Goal: Task Accomplishment & Management: Use online tool/utility

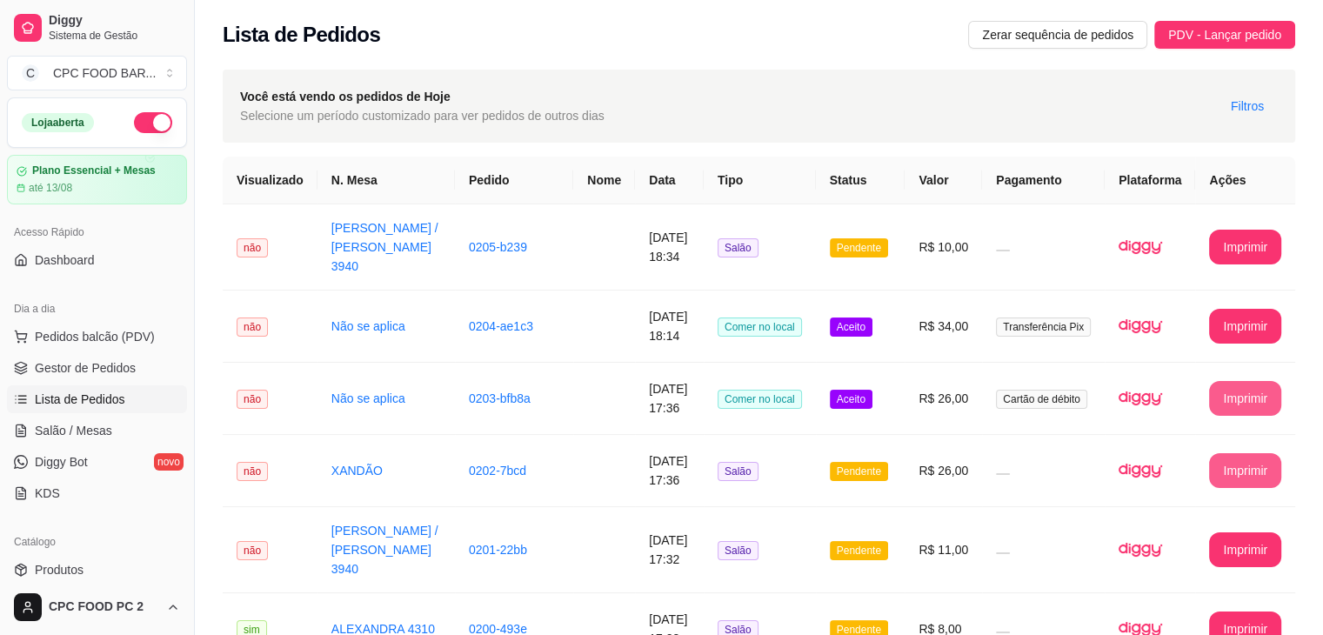
scroll to position [181, 0]
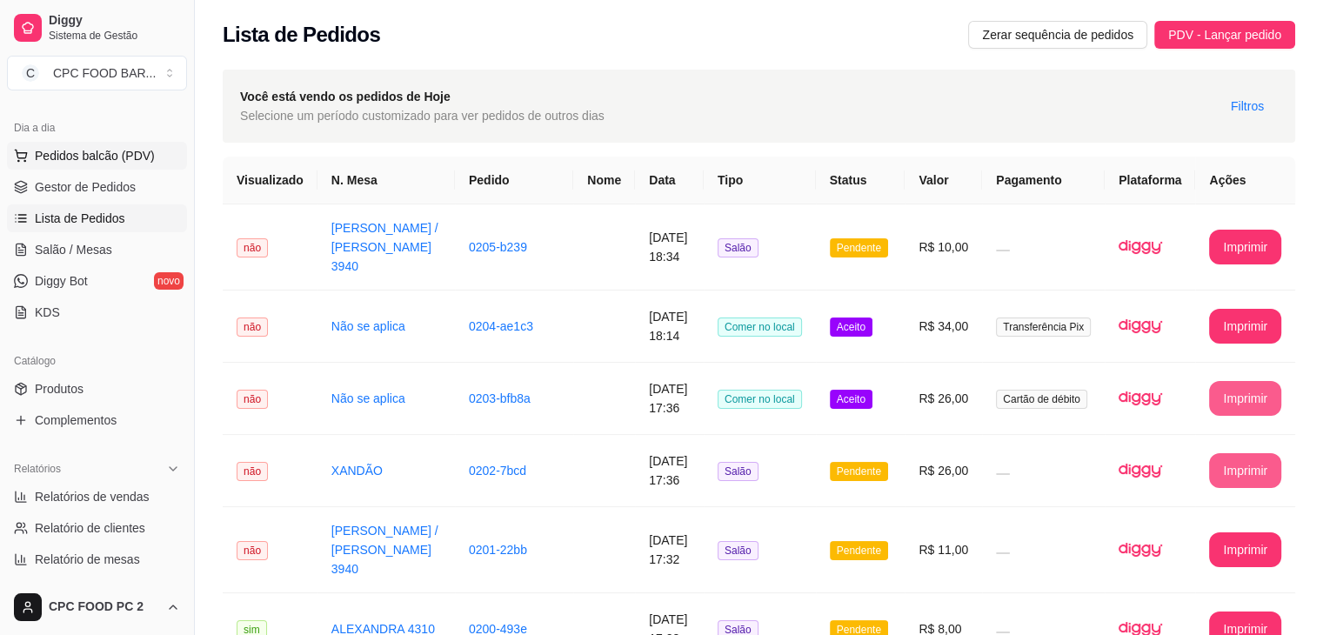
click at [84, 161] on span "Pedidos balcão (PDV)" at bounding box center [95, 155] width 120 height 17
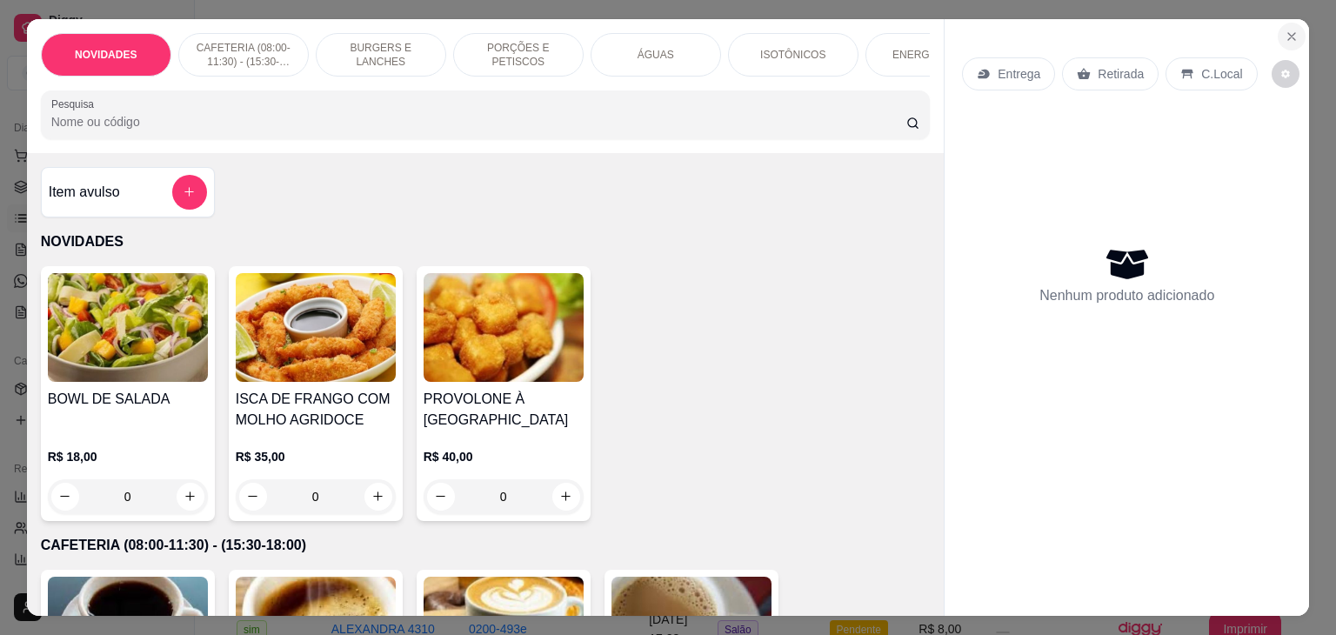
click at [1288, 33] on icon "Close" at bounding box center [1291, 36] width 7 height 7
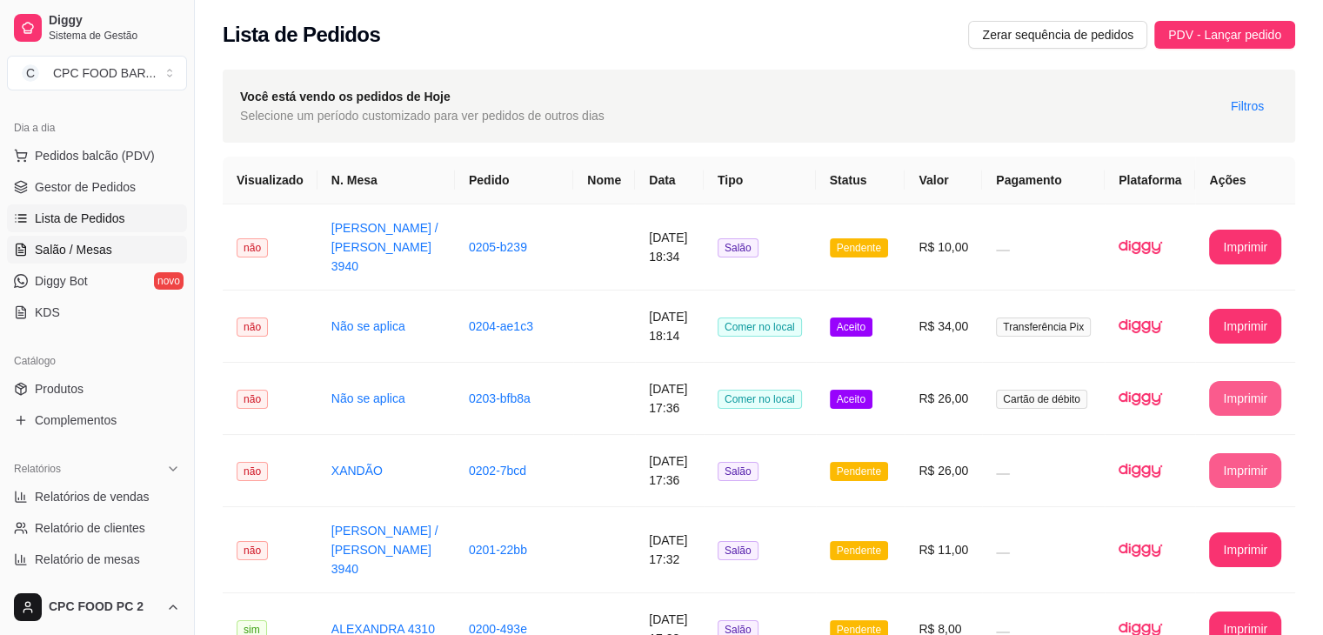
click at [54, 254] on span "Salão / Mesas" at bounding box center [73, 249] width 77 height 17
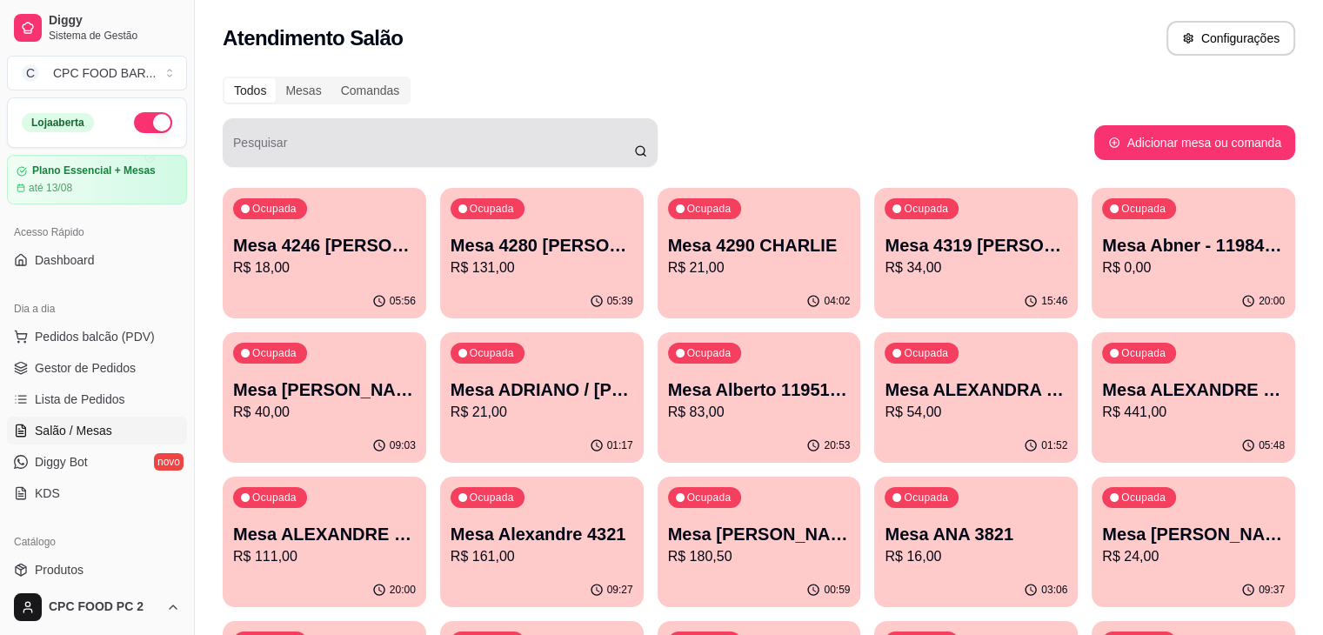
click at [320, 135] on div at bounding box center [440, 142] width 414 height 35
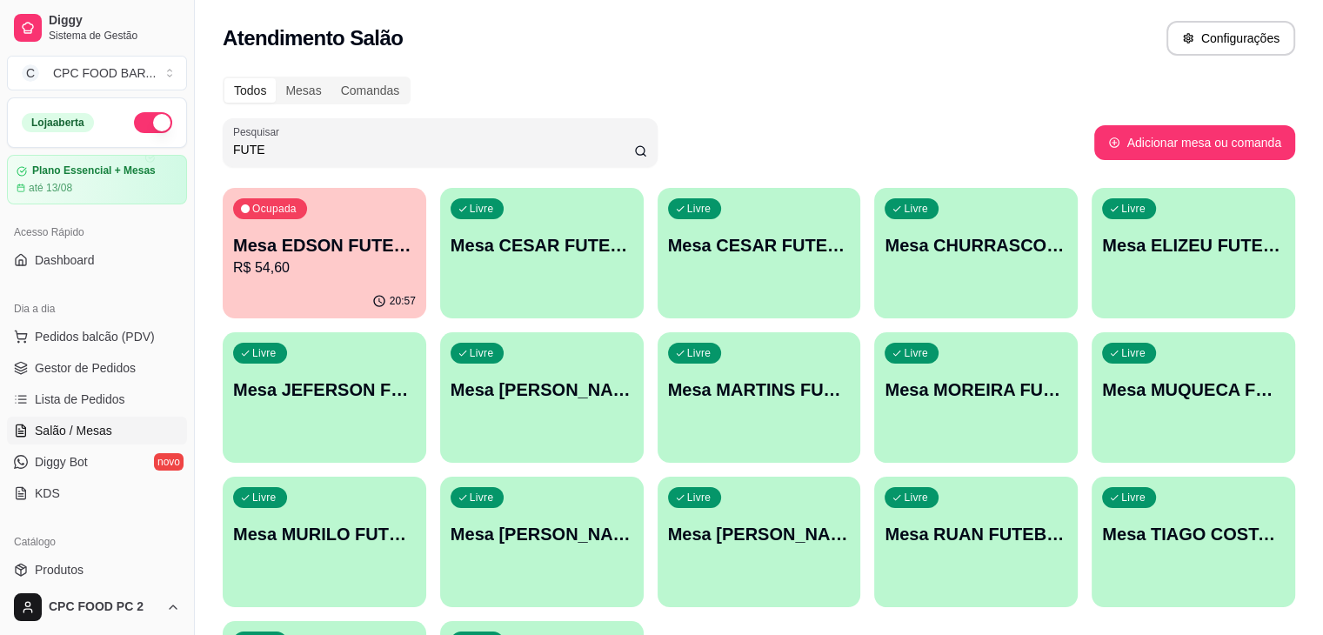
type input "FUTE"
click at [890, 241] on p "Mesa CHURRASCO FUTEBOL" at bounding box center [976, 245] width 177 height 23
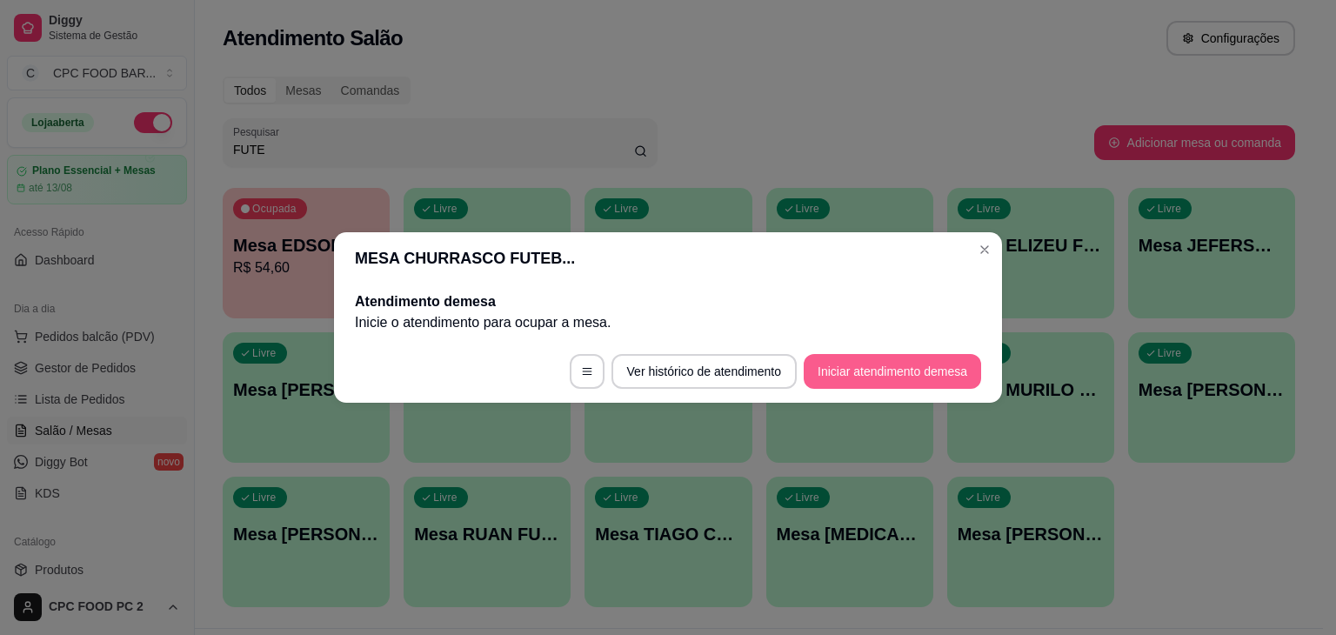
click at [886, 376] on button "Iniciar atendimento de mesa" at bounding box center [892, 371] width 177 height 35
